Goal: Transaction & Acquisition: Book appointment/travel/reservation

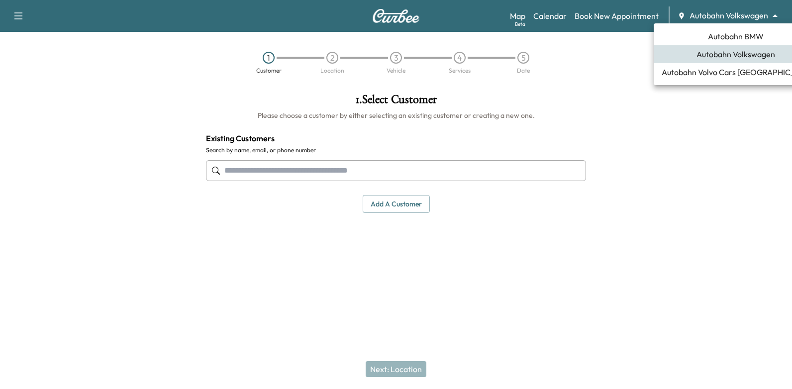
click at [705, 21] on body "Support Log Out Map Beta Calendar Book New Appointment Autobahn Volkswagen ****…" at bounding box center [396, 194] width 792 height 389
click at [716, 34] on span "Autobahn BMW" at bounding box center [736, 36] width 56 height 12
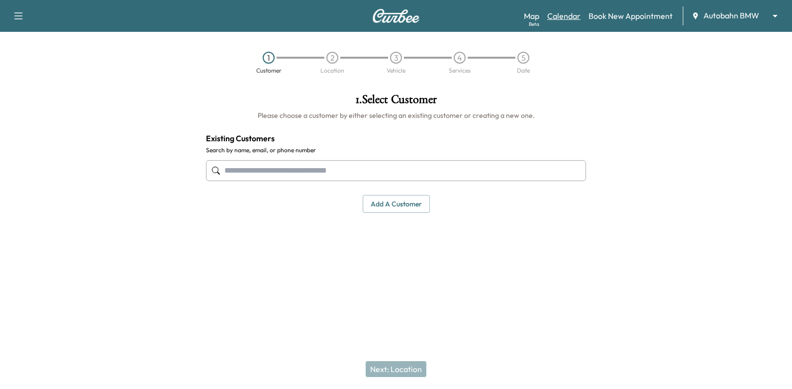
click at [567, 20] on link "Calendar" at bounding box center [563, 16] width 33 height 12
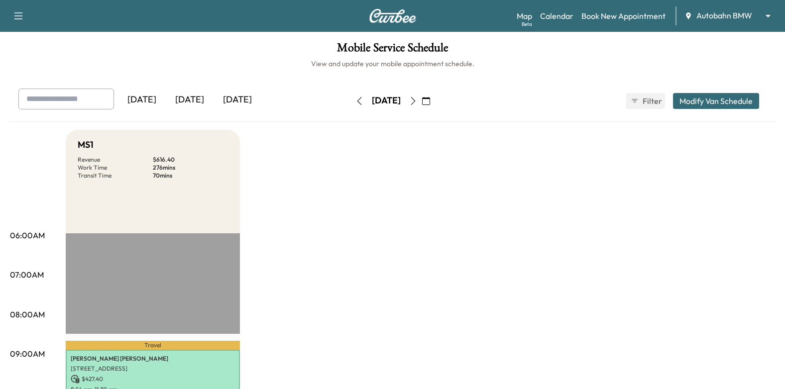
click at [417, 103] on icon "button" at bounding box center [413, 101] width 8 height 8
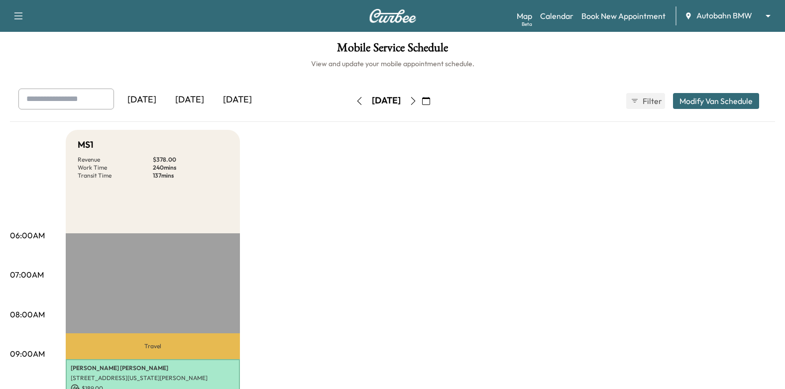
click at [417, 100] on icon "button" at bounding box center [413, 101] width 8 height 8
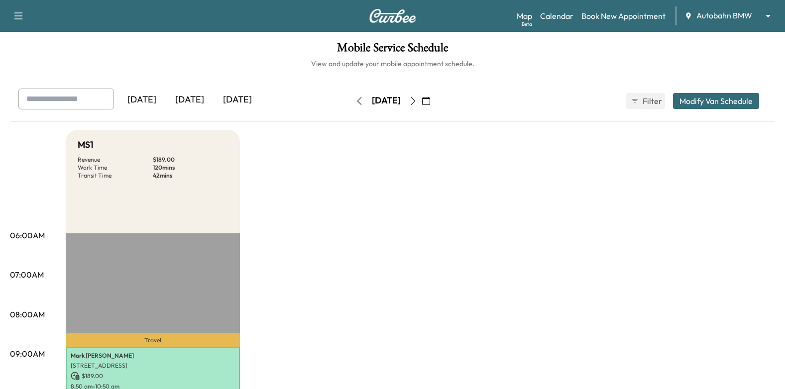
click at [415, 104] on icon "button" at bounding box center [413, 101] width 4 height 8
click at [421, 104] on button "button" at bounding box center [413, 101] width 17 height 16
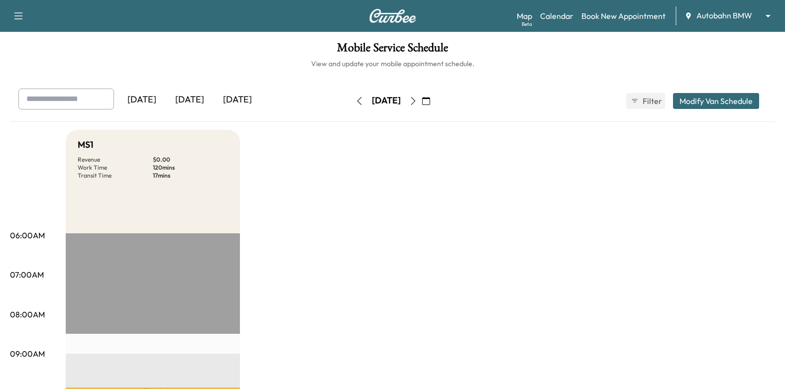
click at [430, 99] on icon "button" at bounding box center [426, 101] width 8 height 8
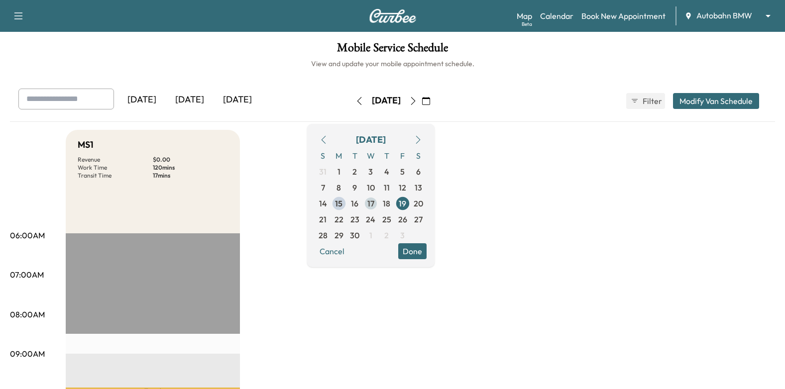
click at [374, 204] on span "17" at bounding box center [370, 204] width 7 height 12
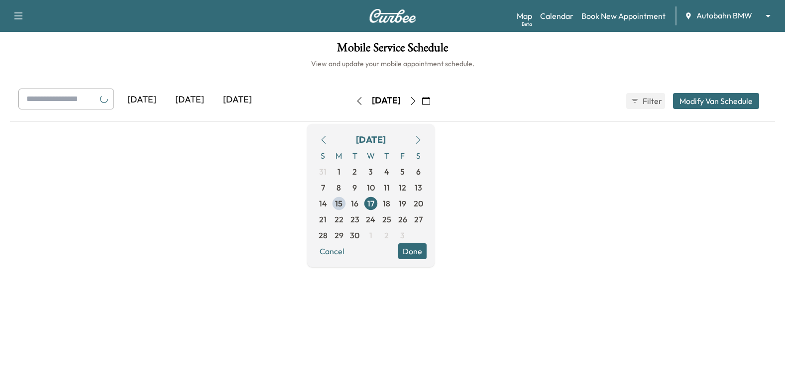
click at [426, 248] on button "Done" at bounding box center [412, 251] width 28 height 16
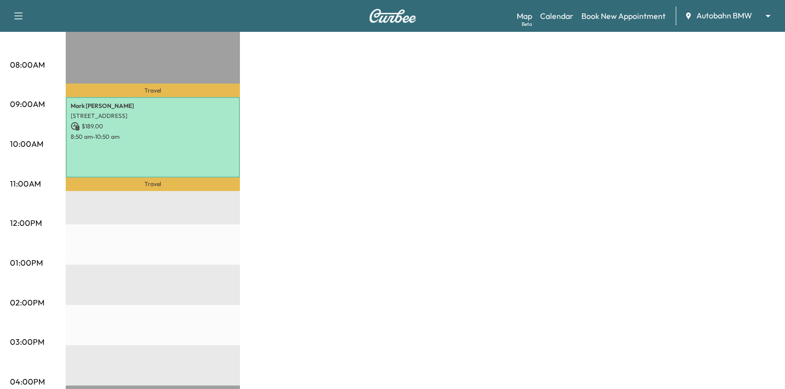
scroll to position [249, 0]
click at [594, 22] on div "Map Beta Calendar Book New Appointment Autobahn BMW ******** ​" at bounding box center [647, 15] width 260 height 19
click at [608, 14] on link "Book New Appointment" at bounding box center [623, 16] width 84 height 12
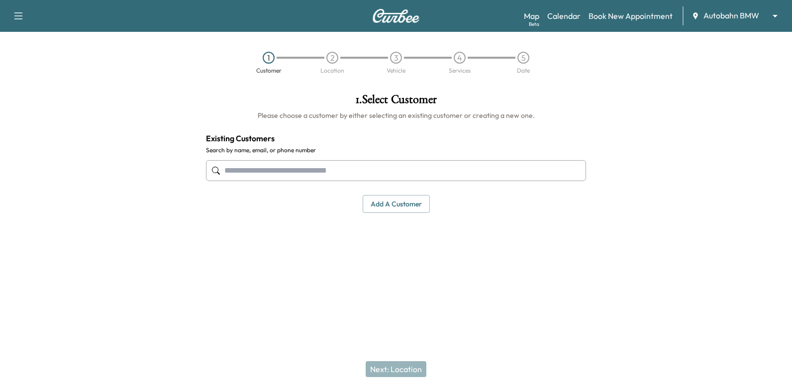
drag, startPoint x: 497, startPoint y: 162, endPoint x: 515, endPoint y: 172, distance: 20.5
click at [497, 162] on input "text" at bounding box center [396, 170] width 380 height 21
click at [581, 173] on div at bounding box center [576, 171] width 12 height 12
click at [552, 169] on input "text" at bounding box center [396, 170] width 380 height 21
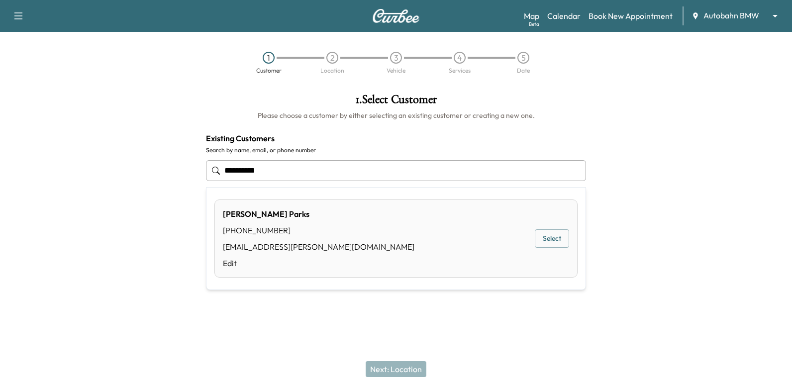
click at [553, 234] on button "Select" at bounding box center [552, 238] width 34 height 18
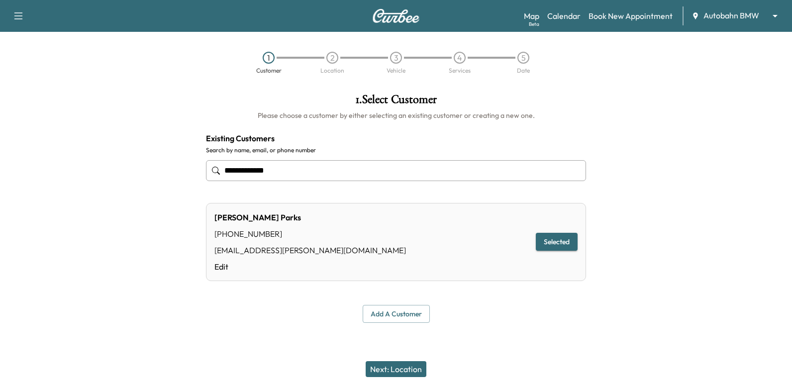
type input "**********"
click at [413, 367] on button "Next: Location" at bounding box center [396, 369] width 61 height 16
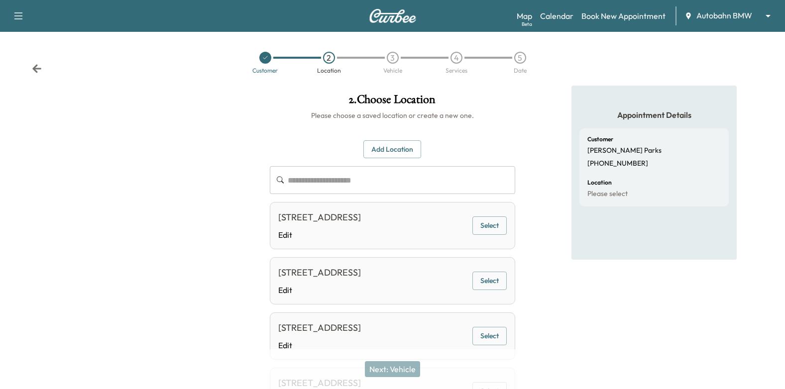
click at [491, 226] on button "Select" at bounding box center [489, 225] width 34 height 18
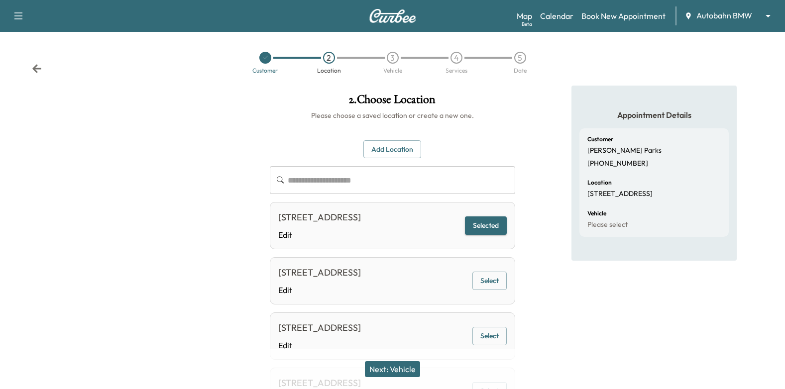
click at [546, 298] on div "Appointment Details Customer [PERSON_NAME] [PHONE_NUMBER] Location [STREET_ADDR…" at bounding box center [654, 264] width 262 height 357
click at [415, 150] on button "Add Location" at bounding box center [392, 149] width 58 height 18
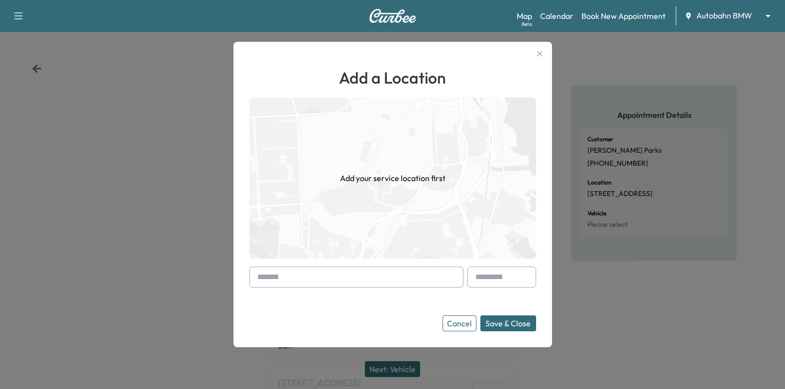
click at [371, 283] on input "text" at bounding box center [356, 277] width 214 height 21
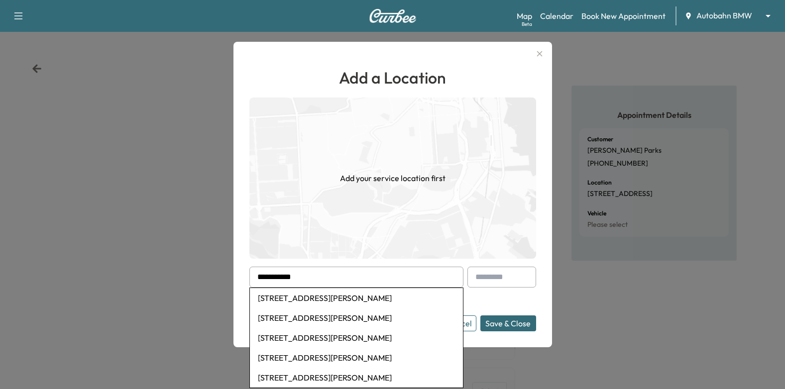
click at [353, 296] on li "[STREET_ADDRESS][PERSON_NAME]" at bounding box center [356, 298] width 213 height 20
type input "**********"
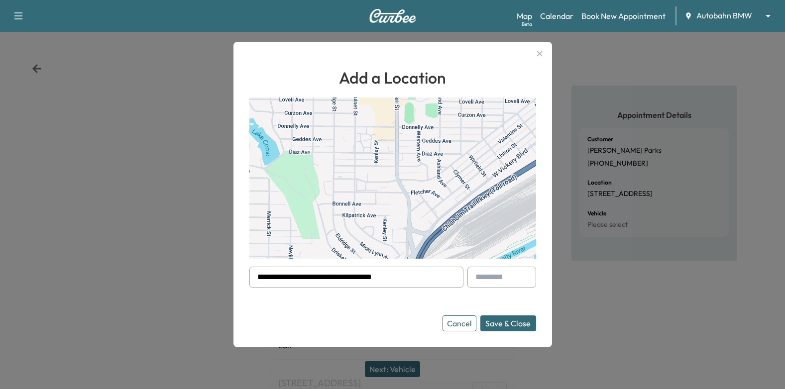
click at [368, 315] on form "**********" at bounding box center [392, 299] width 287 height 65
click at [497, 269] on input "text" at bounding box center [501, 277] width 69 height 21
type input "*"
click at [530, 319] on button "Save & Close" at bounding box center [508, 323] width 56 height 16
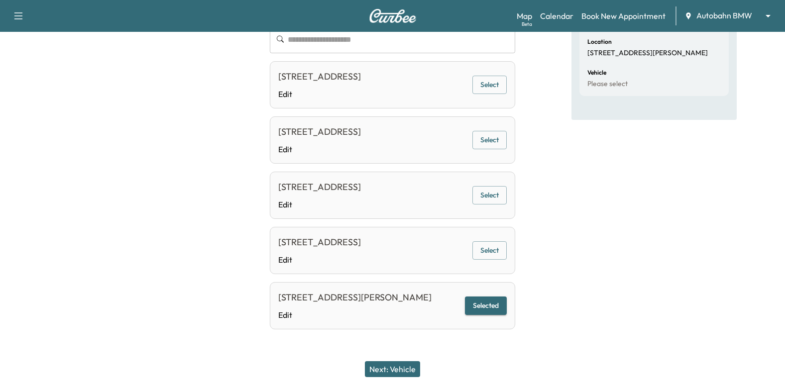
click at [401, 367] on button "Next: Vehicle" at bounding box center [392, 369] width 55 height 16
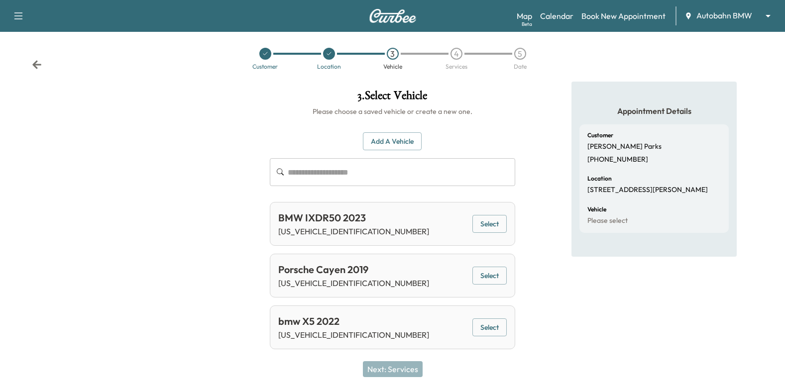
scroll to position [4, 0]
click at [495, 227] on button "Select" at bounding box center [489, 224] width 34 height 18
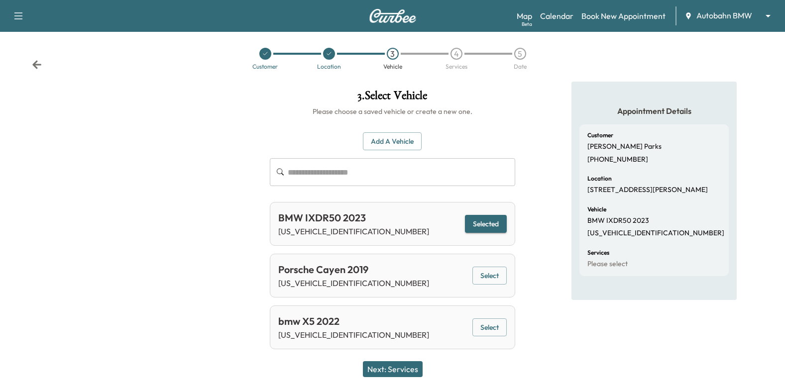
click at [410, 369] on button "Next: Services" at bounding box center [393, 369] width 60 height 16
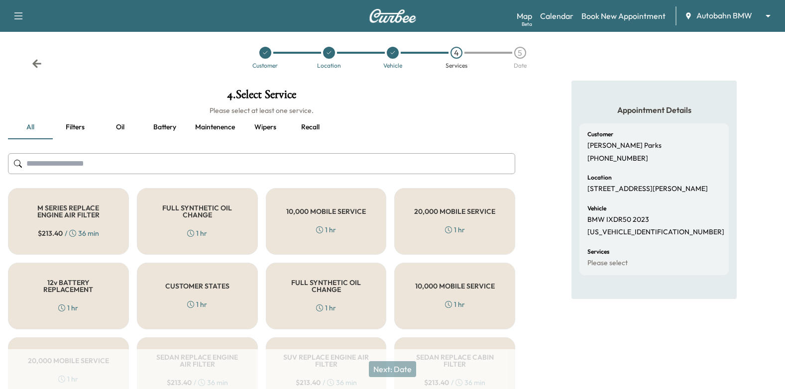
scroll to position [0, 0]
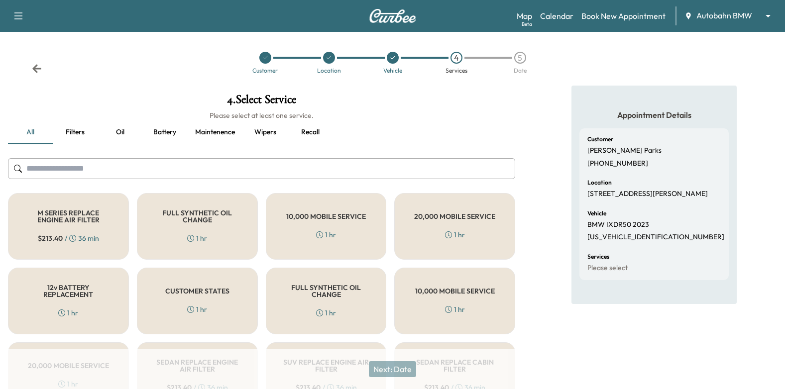
drag, startPoint x: 313, startPoint y: 132, endPoint x: 311, endPoint y: 138, distance: 6.3
click at [314, 132] on button "Recall" at bounding box center [310, 132] width 45 height 24
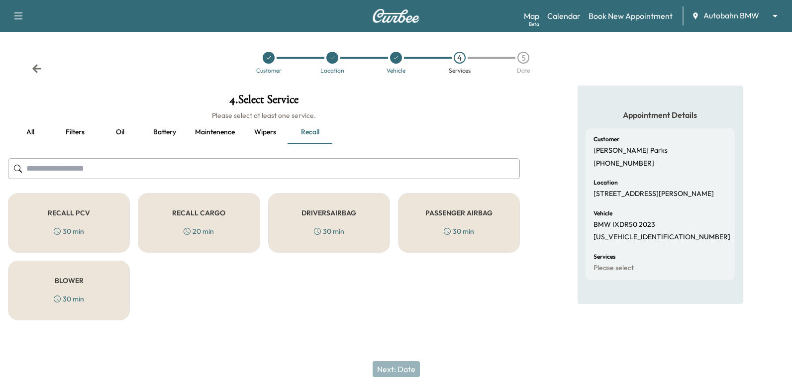
click at [94, 222] on div "RECALL PCV 30 min" at bounding box center [69, 223] width 122 height 60
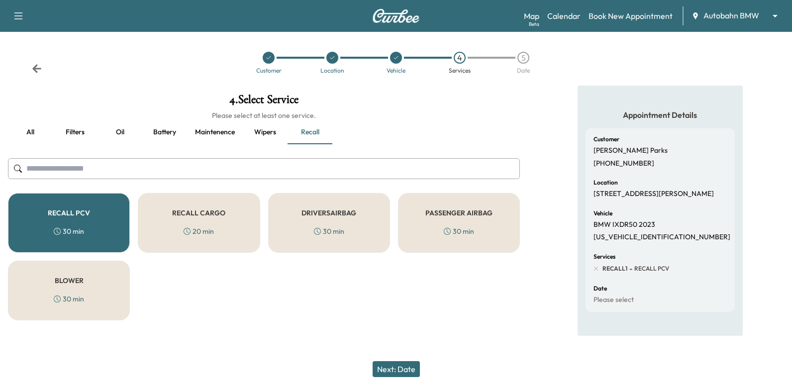
click at [92, 226] on div "RECALL PCV 30 min" at bounding box center [69, 223] width 122 height 60
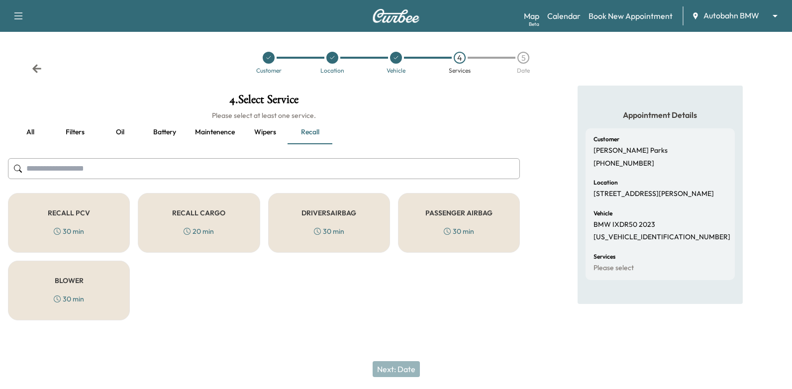
click at [34, 131] on button "all" at bounding box center [30, 132] width 45 height 24
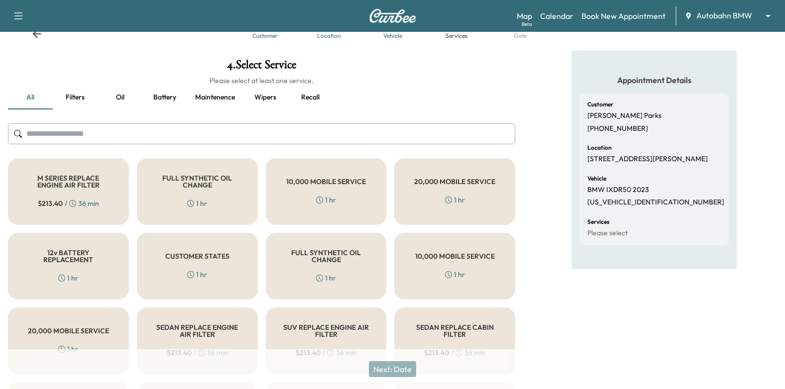
scroll to position [50, 0]
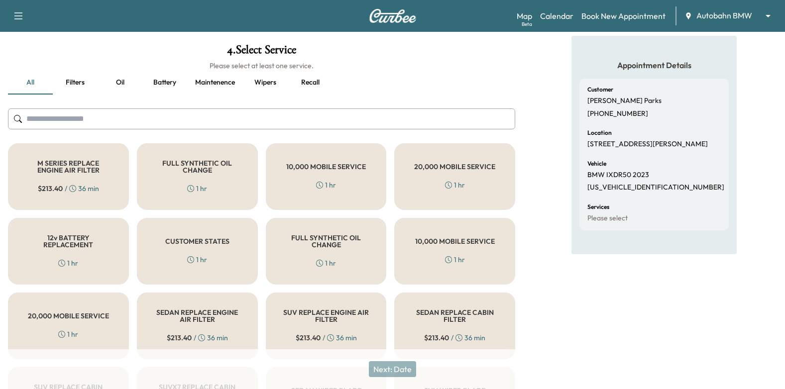
drag, startPoint x: 181, startPoint y: 259, endPoint x: 205, endPoint y: 263, distance: 24.2
click at [182, 259] on div "CUSTOMER STATES 1 hr" at bounding box center [197, 251] width 121 height 67
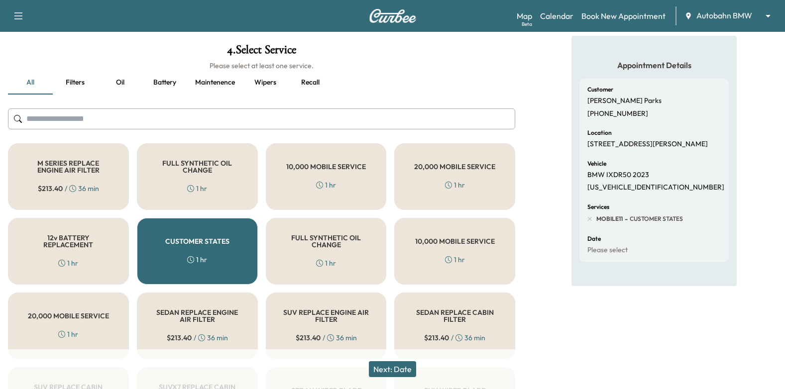
click at [391, 367] on button "Next: Date" at bounding box center [392, 369] width 47 height 16
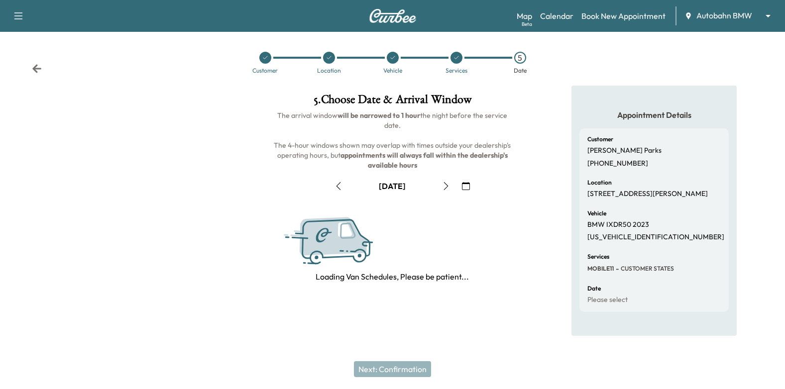
scroll to position [0, 0]
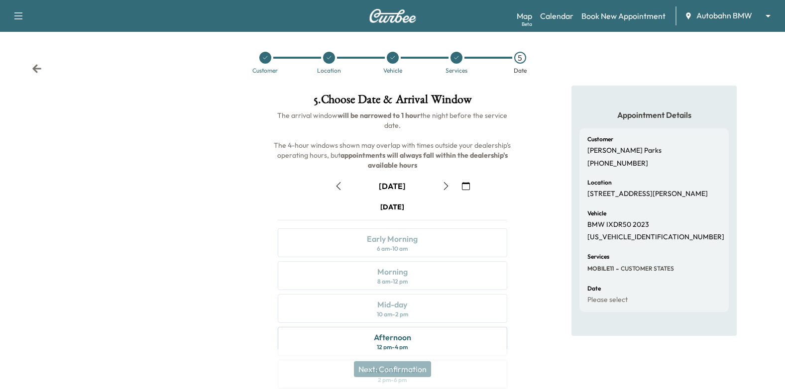
click at [465, 186] on icon "button" at bounding box center [466, 186] width 8 height 8
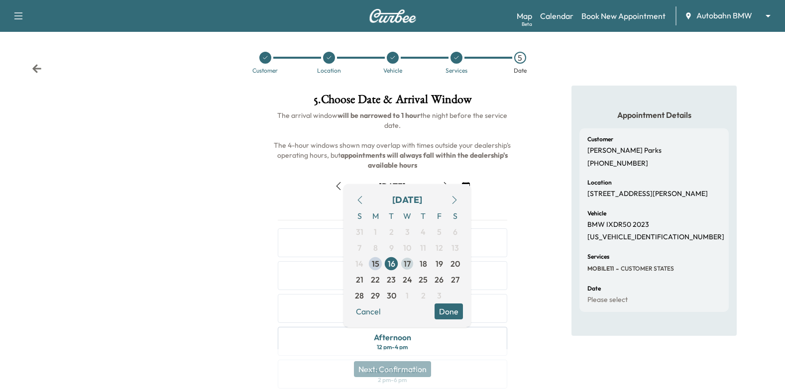
click at [412, 263] on span "17" at bounding box center [407, 264] width 16 height 16
click at [459, 308] on button "Done" at bounding box center [448, 312] width 28 height 16
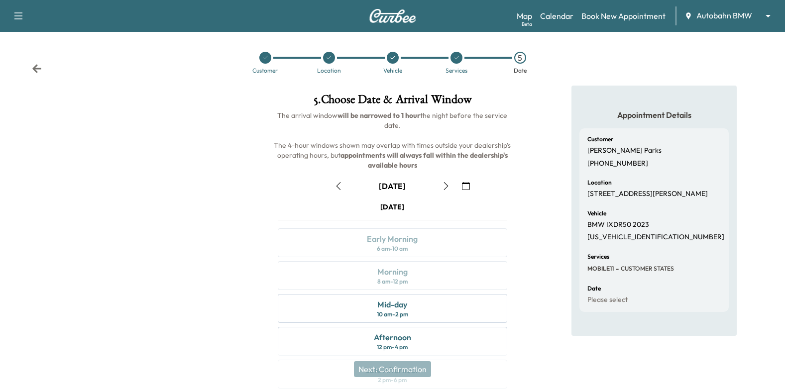
scroll to position [100, 0]
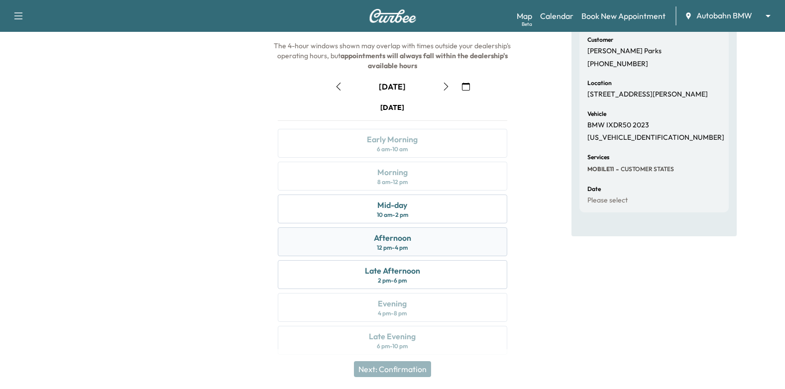
click at [438, 243] on div "Afternoon 12 pm - 4 pm" at bounding box center [393, 241] width 230 height 29
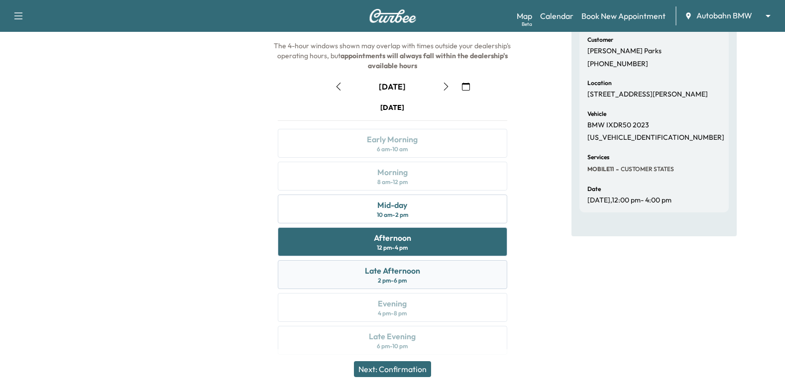
click at [424, 271] on div "Late Afternoon 2 pm - 6 pm" at bounding box center [393, 274] width 230 height 29
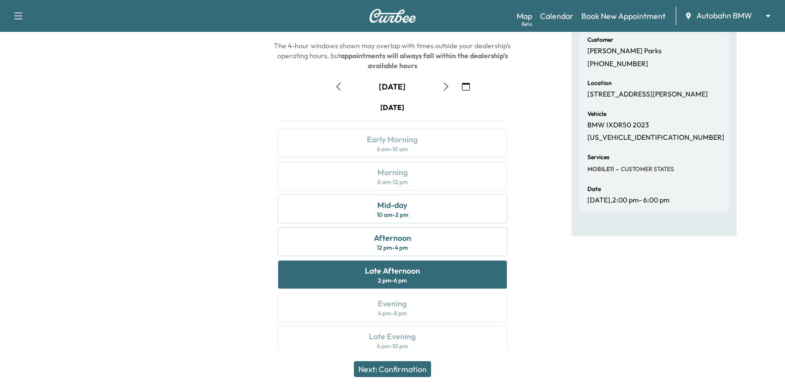
click at [389, 370] on button "Next: Confirmation" at bounding box center [392, 369] width 77 height 16
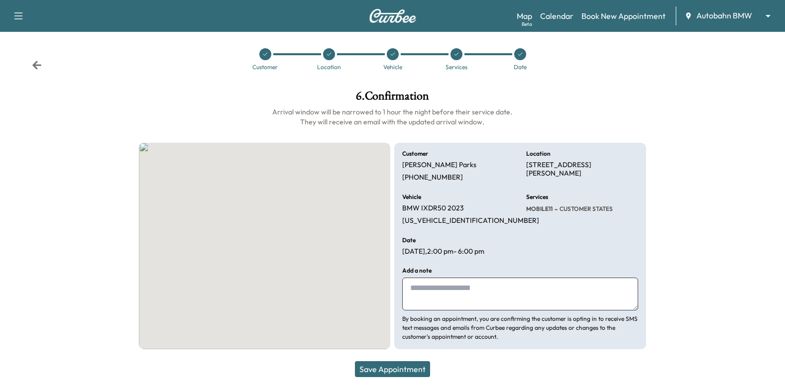
scroll to position [3, 0]
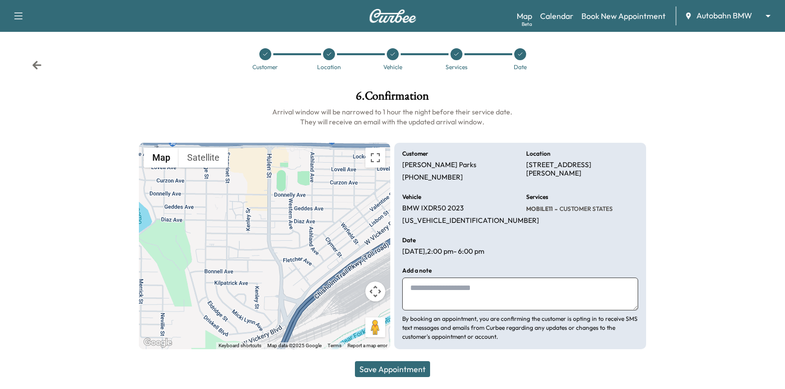
click at [489, 287] on textarea at bounding box center [520, 294] width 236 height 33
click at [429, 303] on textarea "**********" at bounding box center [520, 294] width 236 height 33
paste textarea "**********"
type textarea "**********"
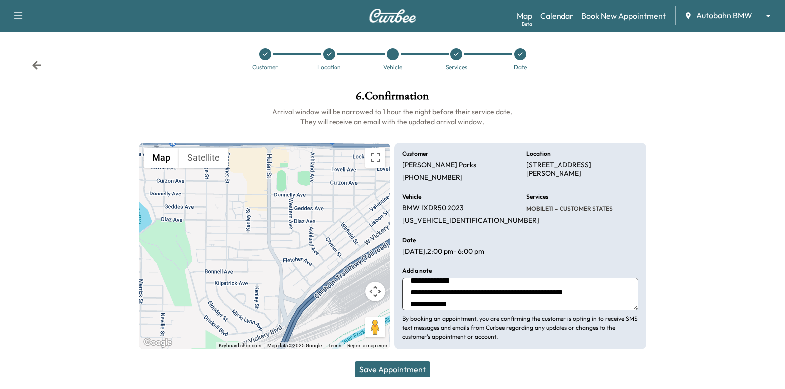
click at [411, 365] on button "Save Appointment" at bounding box center [392, 369] width 75 height 16
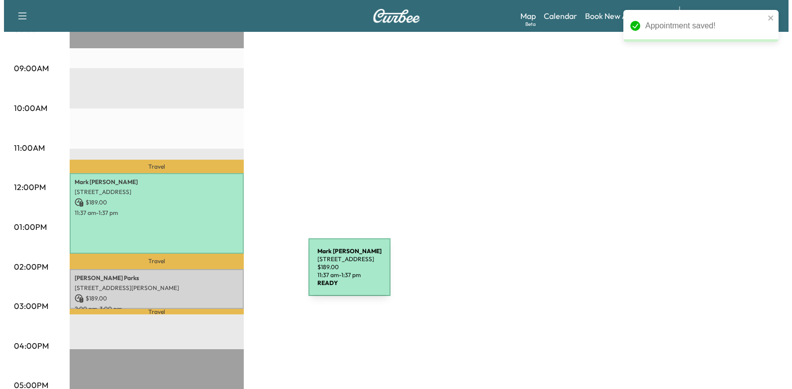
scroll to position [348, 0]
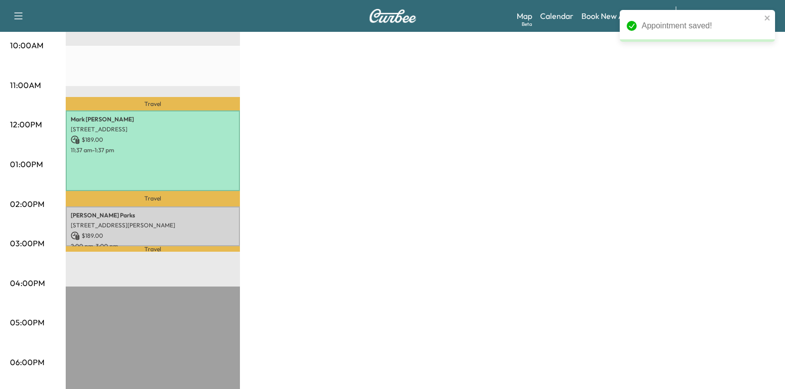
click at [138, 246] on p "Travel" at bounding box center [153, 248] width 174 height 5
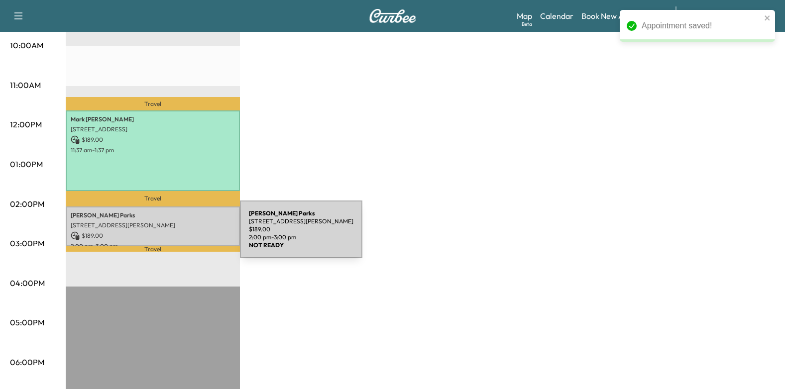
click at [166, 235] on p "$ 189.00" at bounding box center [153, 235] width 164 height 9
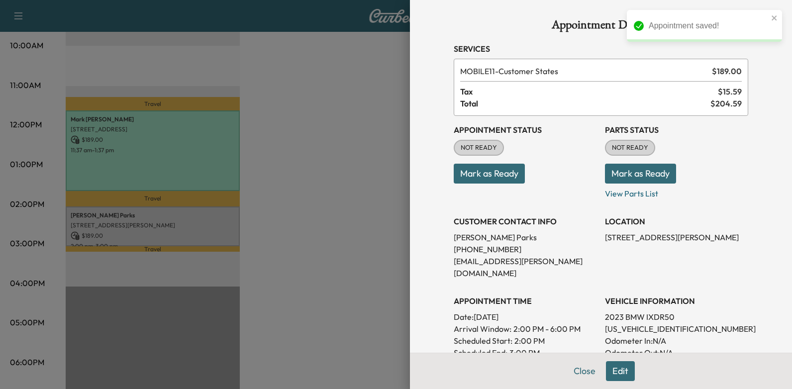
scroll to position [0, 0]
click at [499, 171] on button "Mark as Ready" at bounding box center [489, 175] width 71 height 20
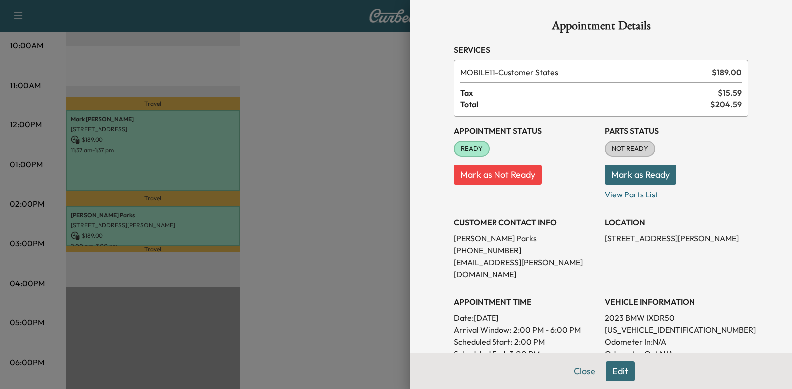
drag, startPoint x: 470, startPoint y: 305, endPoint x: 563, endPoint y: 303, distance: 93.1
click at [563, 312] on p "Date: [DATE]" at bounding box center [525, 318] width 143 height 12
drag, startPoint x: 563, startPoint y: 303, endPoint x: 544, endPoint y: 306, distance: 19.6
copy p "[DATE]"
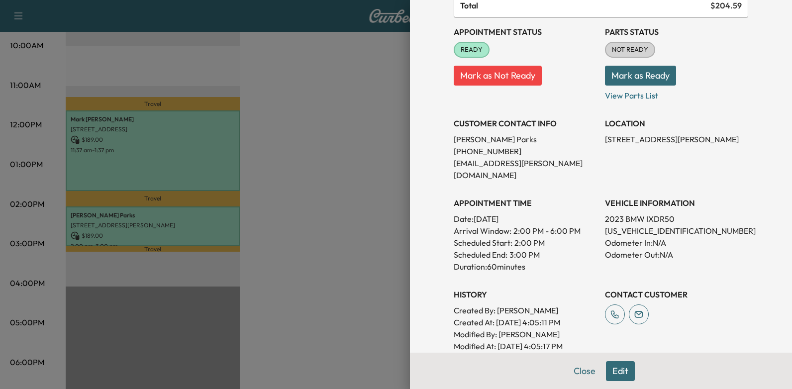
scroll to position [249, 0]
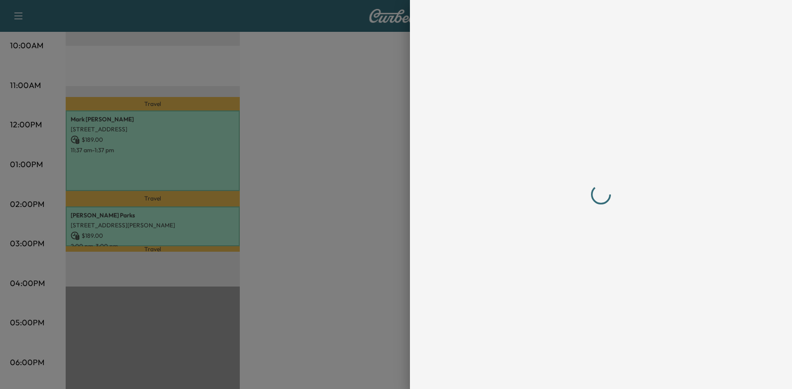
click at [538, 248] on div at bounding box center [601, 194] width 295 height 349
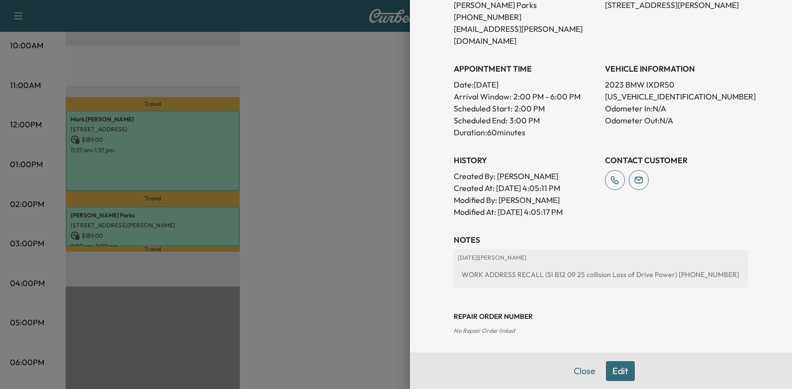
scroll to position [270, 0]
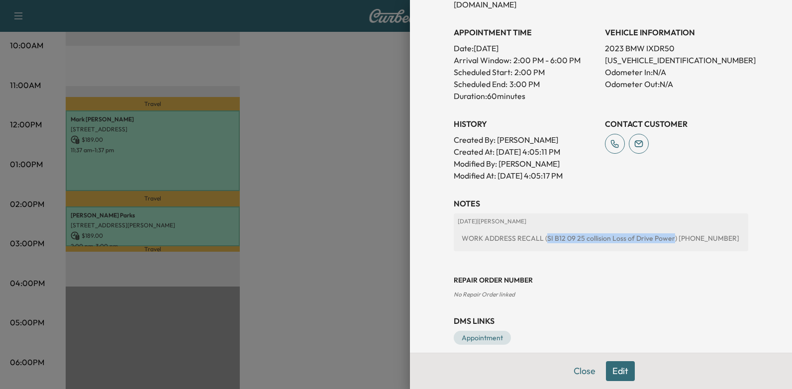
drag, startPoint x: 537, startPoint y: 225, endPoint x: 663, endPoint y: 236, distance: 126.3
click at [663, 236] on div "[DATE] | [PERSON_NAME] WORK ADDRESS RECALL (SI B12 09 25 collision Loss of Driv…" at bounding box center [601, 232] width 295 height 38
drag, startPoint x: 663, startPoint y: 236, endPoint x: 654, endPoint y: 229, distance: 11.0
copy div "SI B12 09 25 collision Loss of Drive Power"
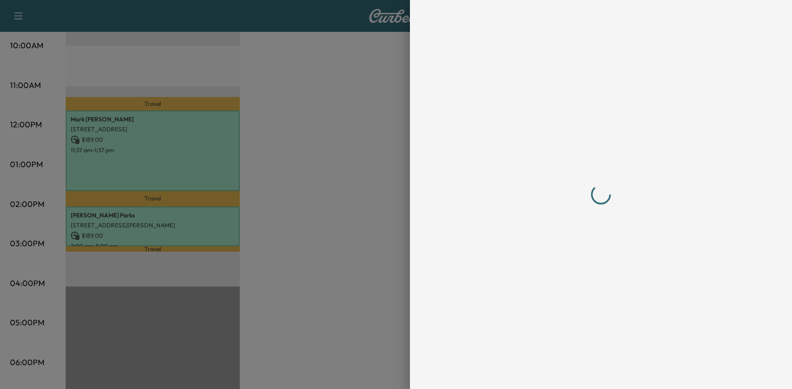
scroll to position [0, 0]
click at [378, 153] on div at bounding box center [396, 194] width 792 height 389
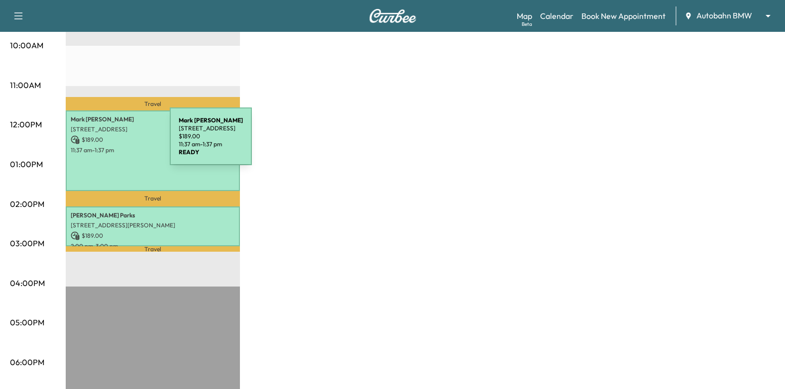
click at [95, 142] on div "[PERSON_NAME] [STREET_ADDRESS] $ 189.00 11:37 am - 1:37 pm" at bounding box center [153, 150] width 174 height 81
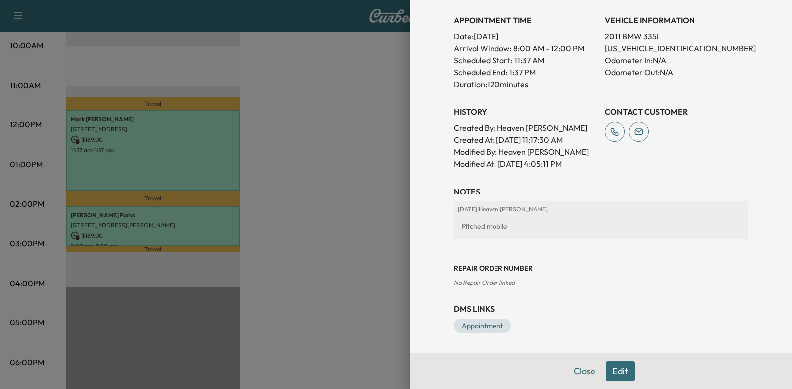
scroll to position [120, 0]
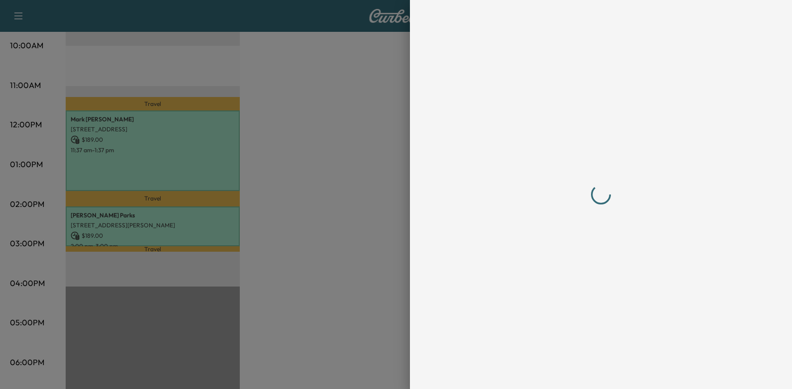
click at [174, 149] on div at bounding box center [396, 194] width 792 height 389
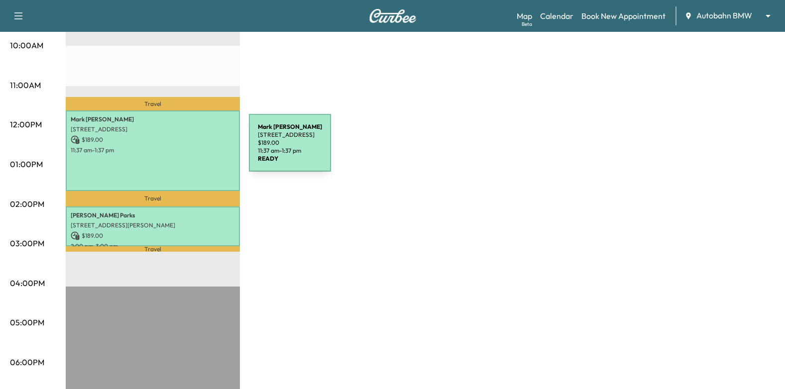
click at [174, 149] on p "11:37 am - 1:37 pm" at bounding box center [153, 150] width 164 height 8
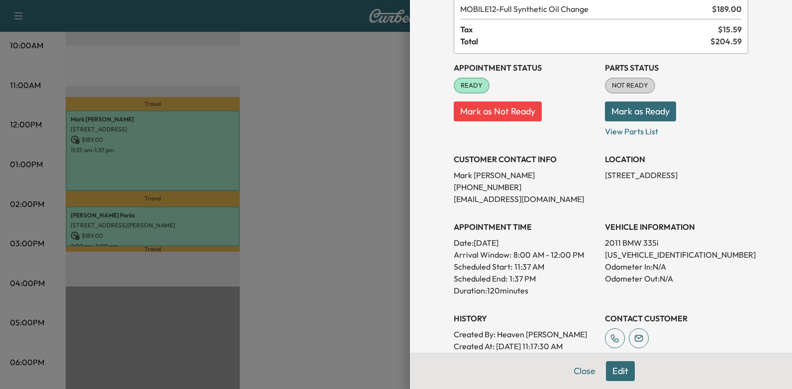
scroll to position [149, 0]
